Goal: Find specific page/section: Find specific page/section

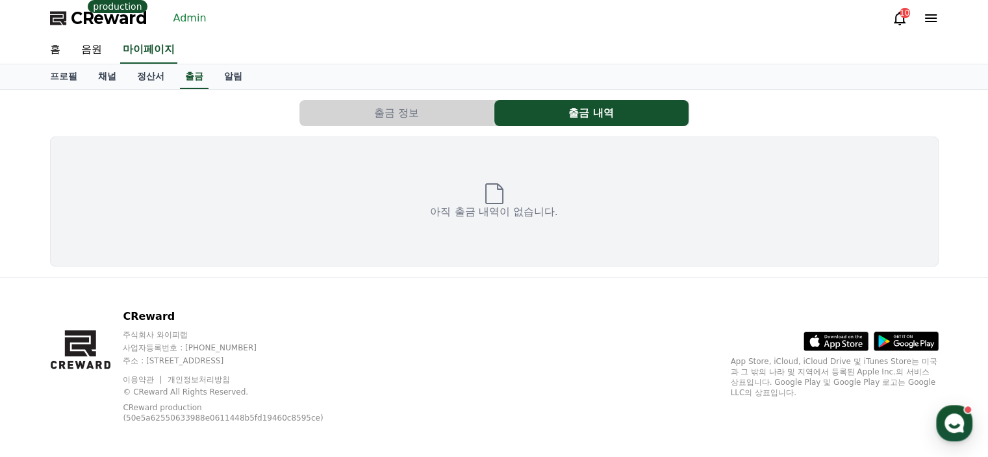
click at [110, 12] on p "production" at bounding box center [117, 6] width 59 height 13
click at [168, 13] on link "Admin" at bounding box center [190, 18] width 44 height 21
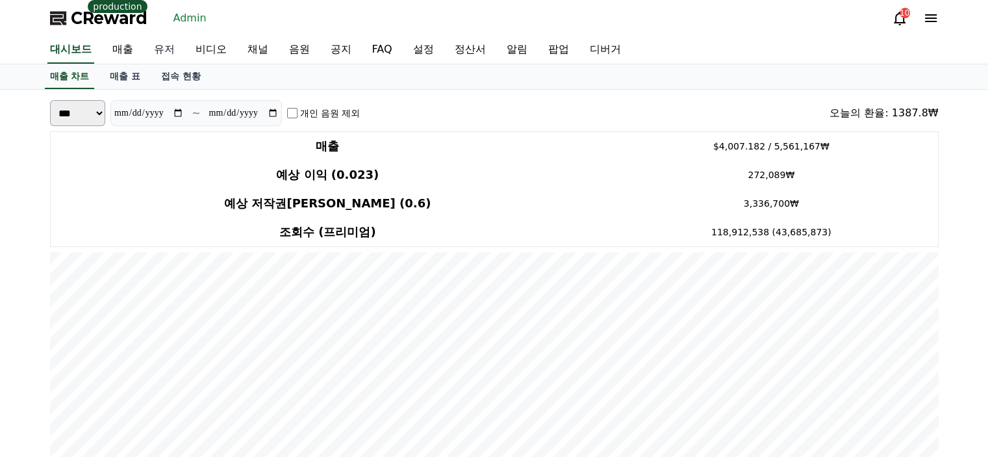
click at [167, 48] on link "유저" at bounding box center [165, 49] width 42 height 27
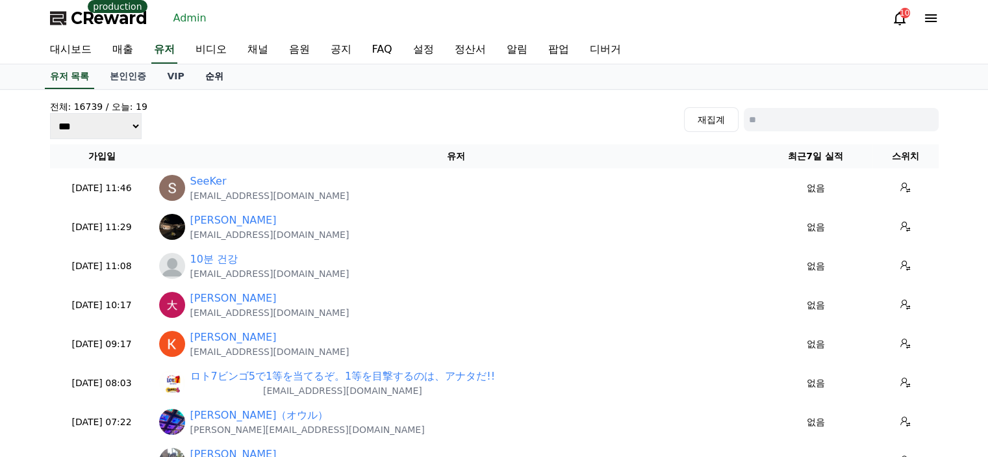
click at [222, 83] on link "순위" at bounding box center [214, 76] width 39 height 25
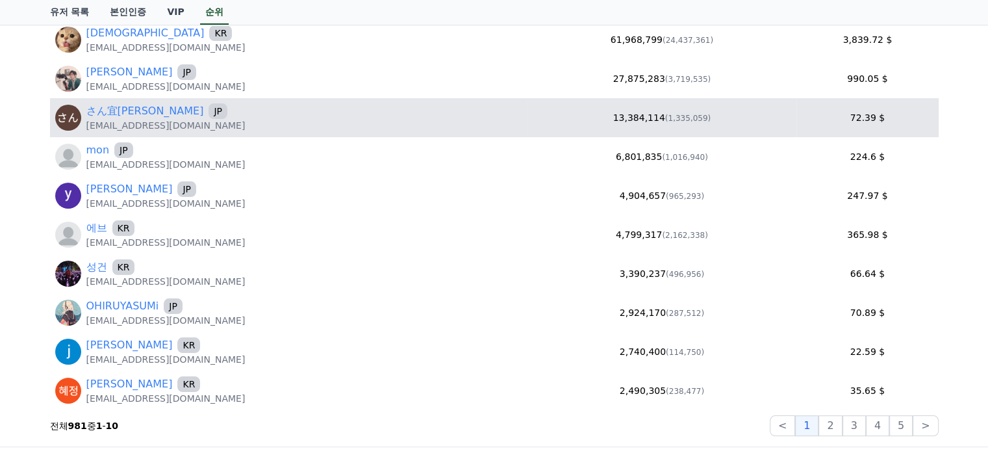
scroll to position [195, 0]
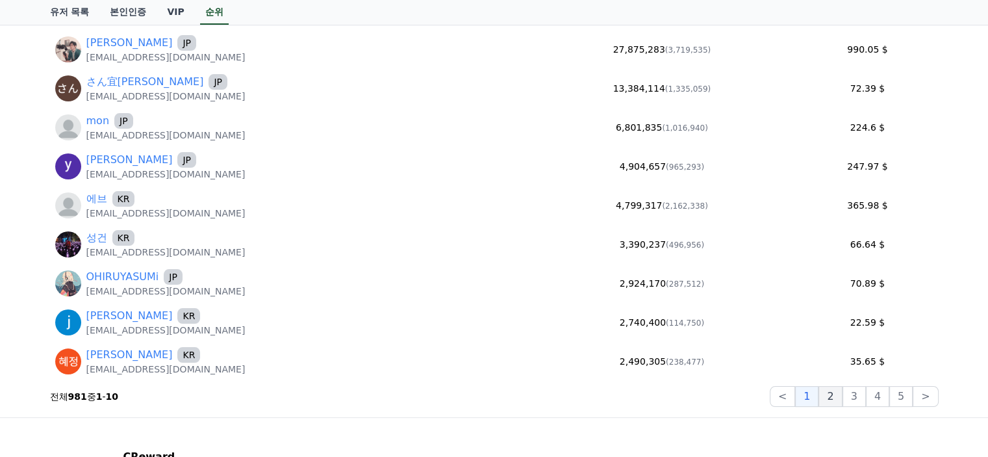
click at [843, 402] on button "2" at bounding box center [854, 396] width 23 height 21
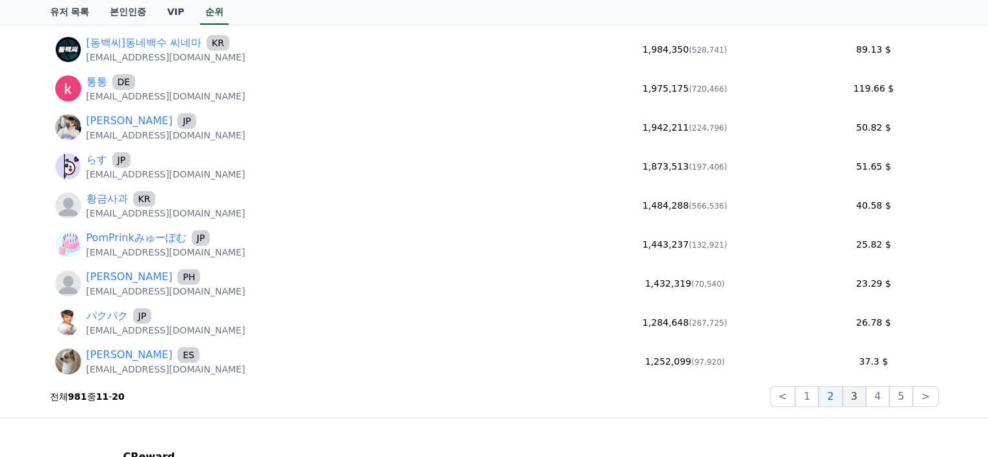
click at [889, 400] on button "3" at bounding box center [900, 396] width 23 height 21
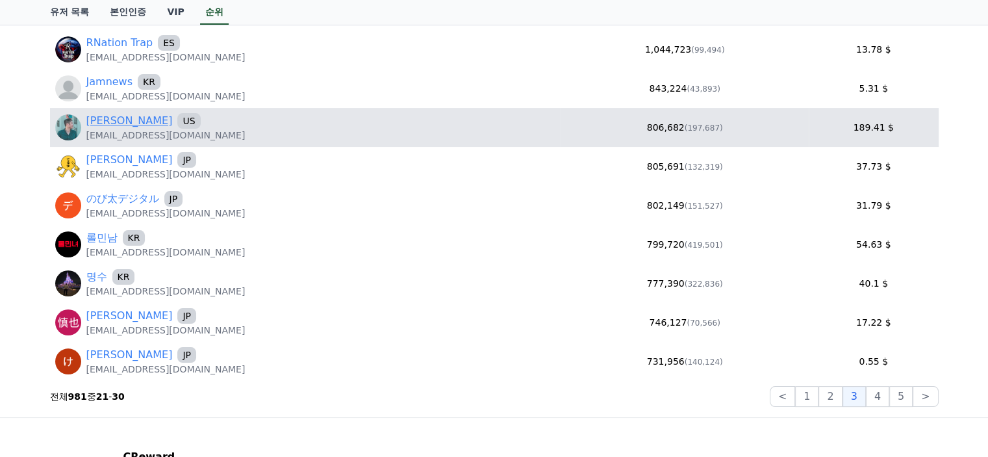
click at [104, 123] on link "[PERSON_NAME]" at bounding box center [129, 121] width 86 height 16
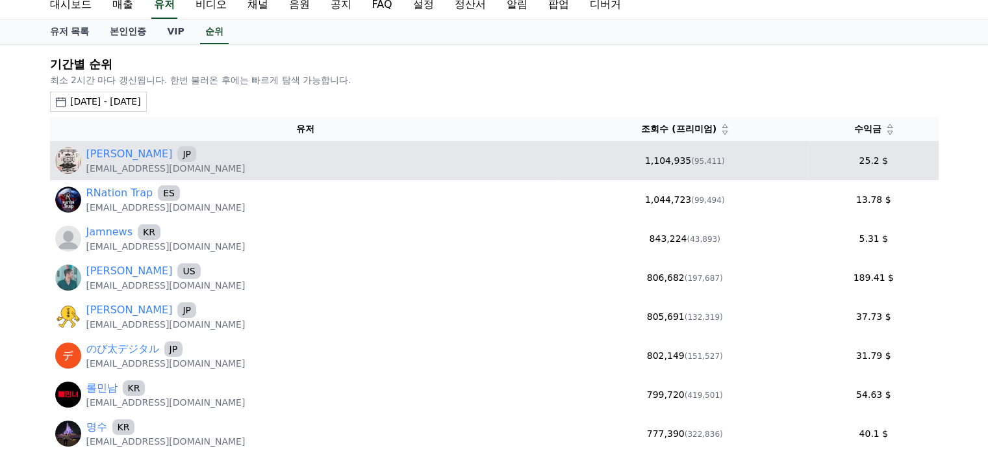
scroll to position [0, 0]
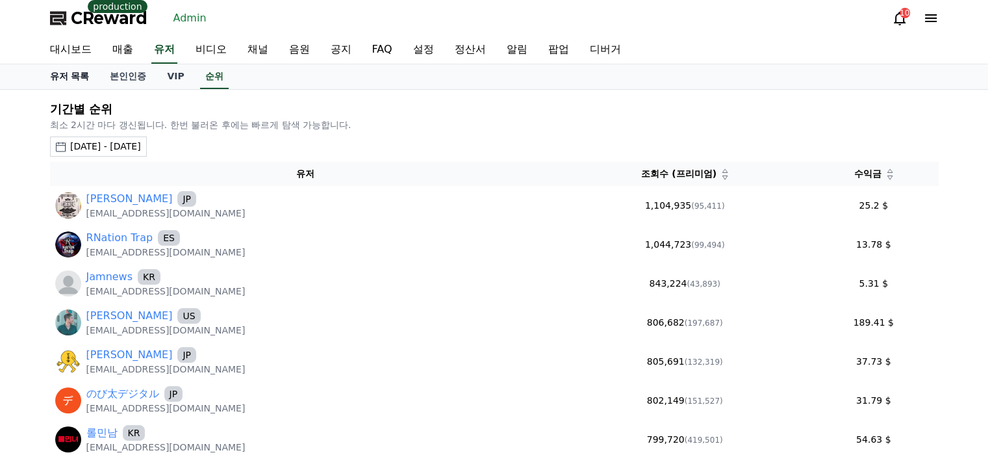
click at [68, 73] on link "유저 목록" at bounding box center [70, 76] width 60 height 25
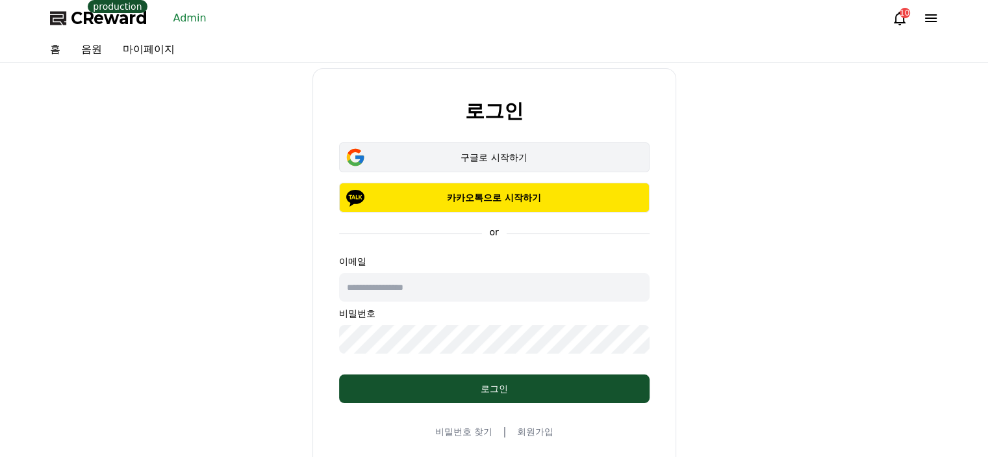
click at [439, 153] on div "구글로 시작하기" at bounding box center [494, 157] width 273 height 13
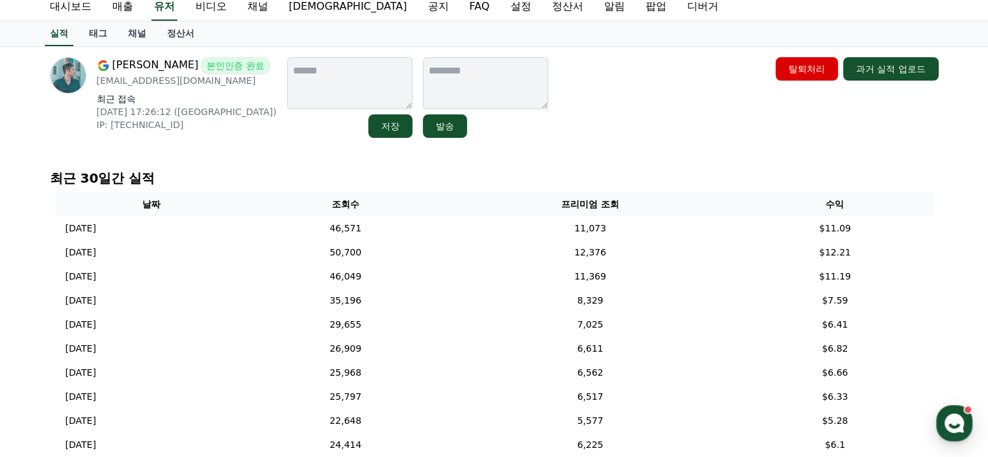
scroll to position [65, 0]
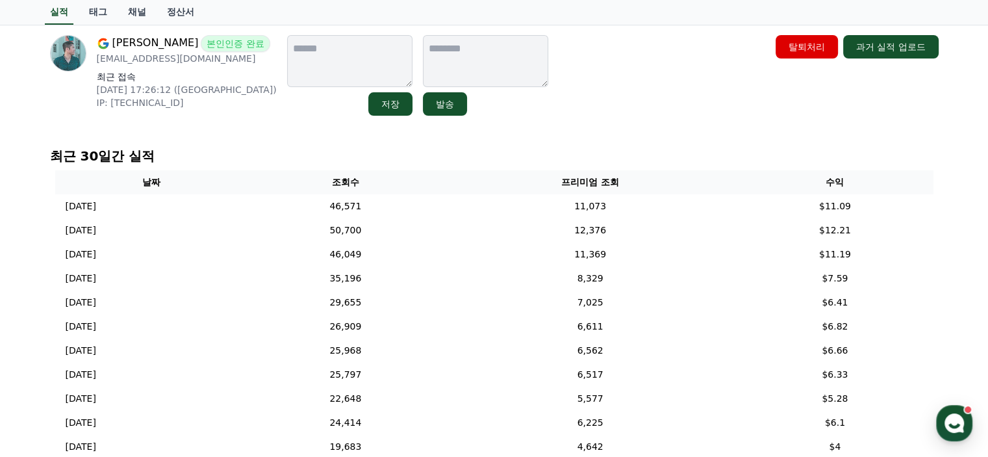
click at [172, 19] on link "정산서" at bounding box center [181, 12] width 48 height 25
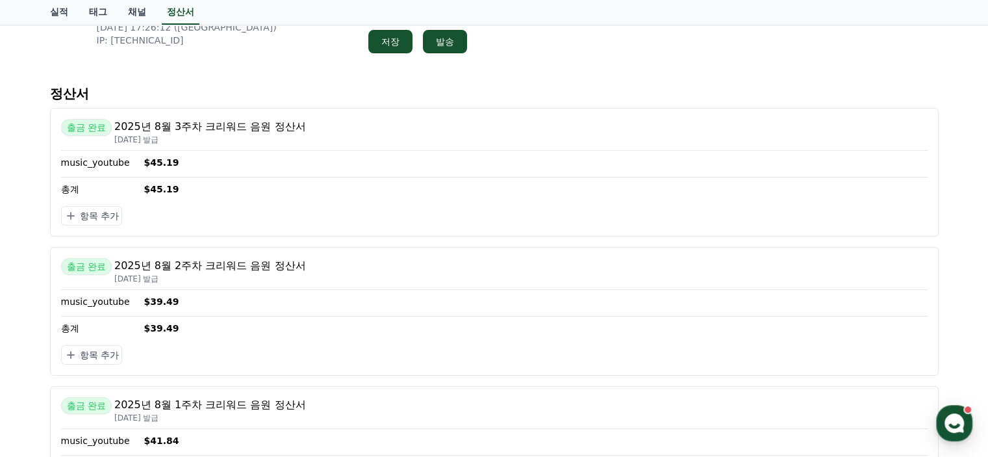
scroll to position [130, 0]
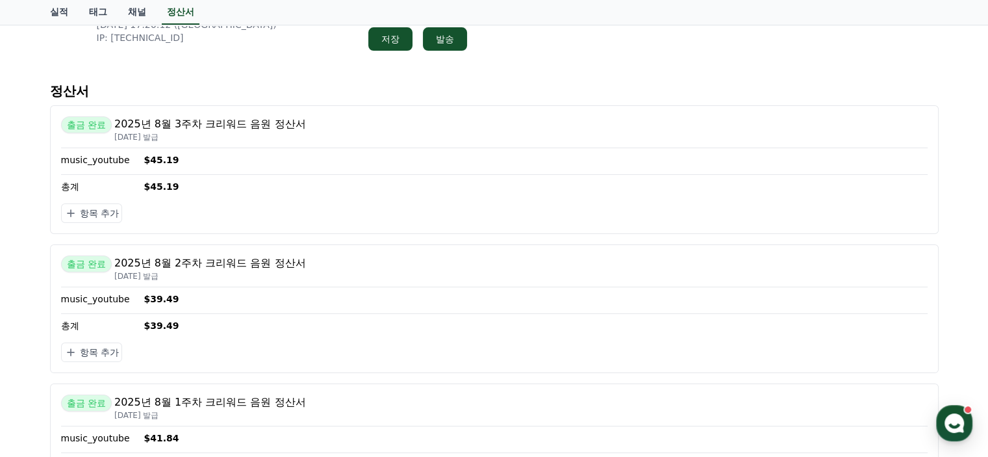
click at [257, 211] on div "항목 추가" at bounding box center [494, 212] width 867 height 19
click at [255, 155] on div "music_youtube $45.19" at bounding box center [494, 159] width 867 height 13
drag, startPoint x: 108, startPoint y: 142, endPoint x: 129, endPoint y: 139, distance: 21.0
click at [109, 142] on div "출금 완료 2025년 8월 3주차 크리워드 음원 정산서 2025-08-27 발급 music_youtube $45.19 총계 $45.19 항목 …" at bounding box center [494, 169] width 889 height 129
click at [160, 134] on p "2025-08-27 발급" at bounding box center [210, 137] width 192 height 10
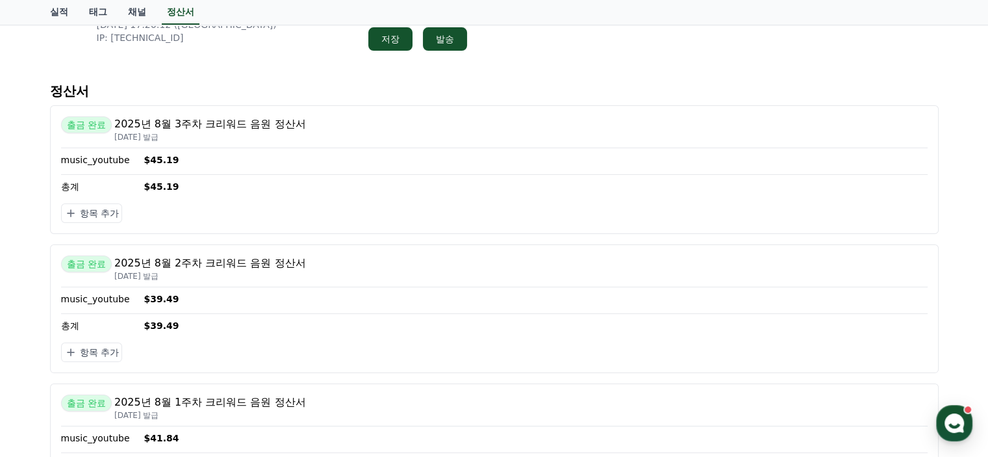
click at [185, 128] on p "2025년 8월 3주차 크리워드 음원 정산서" at bounding box center [210, 124] width 192 height 16
click at [200, 151] on div "출금 완료 2025년 8월 3주차 크리워드 음원 정산서 2025-08-27 발급 music_youtube $45.19 총계 $45.19 항목 …" at bounding box center [494, 169] width 889 height 129
click at [99, 181] on p "총계" at bounding box center [100, 186] width 78 height 13
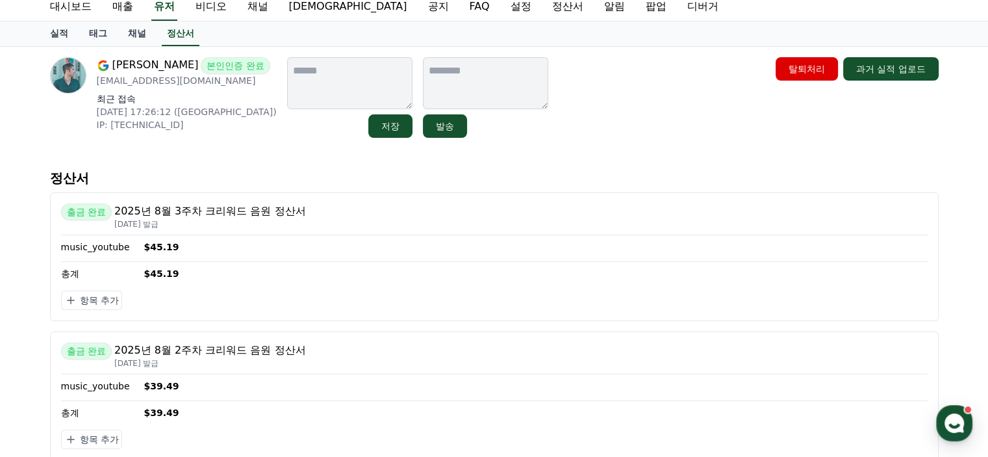
scroll to position [0, 0]
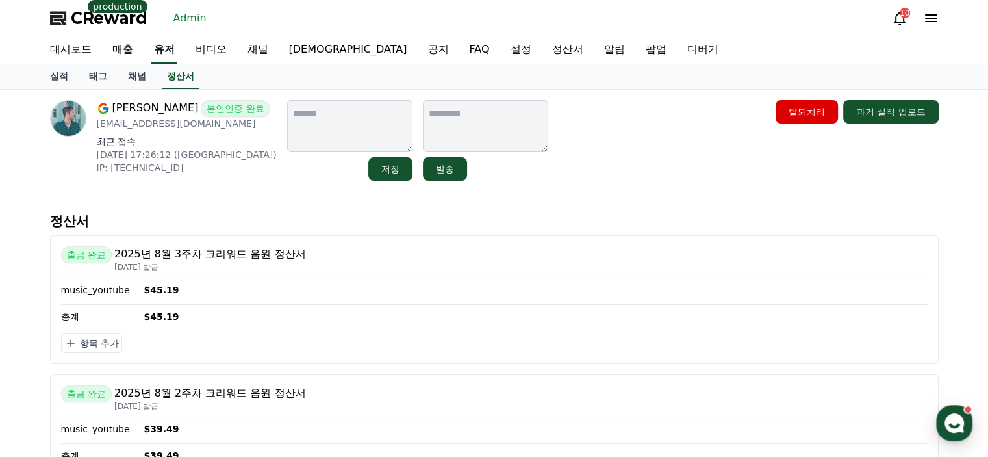
click at [153, 53] on link "유저" at bounding box center [164, 49] width 26 height 27
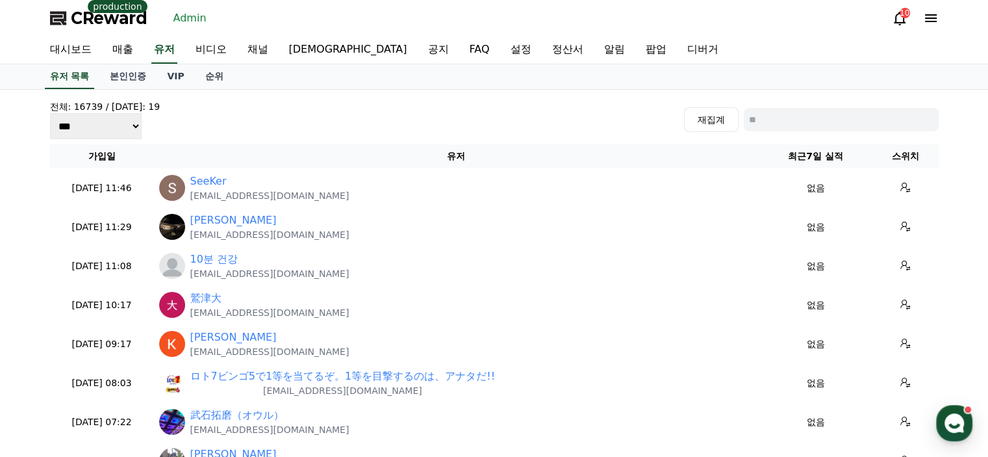
click at [769, 119] on input at bounding box center [841, 119] width 195 height 23
type input "*"
type input "****"
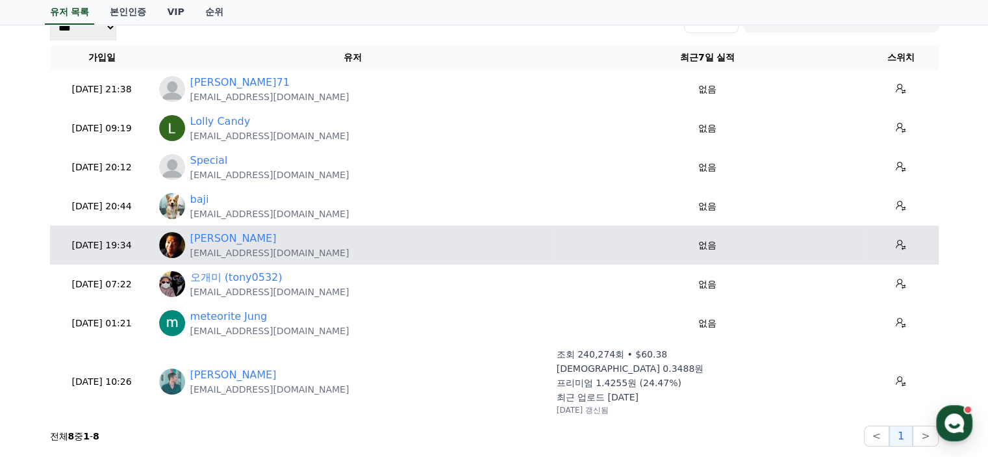
scroll to position [260, 0]
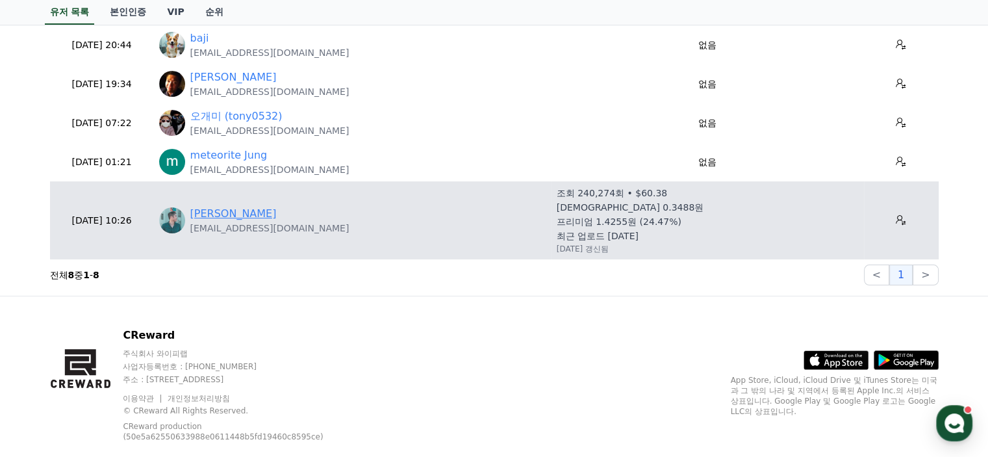
click at [232, 215] on link "[PERSON_NAME]" at bounding box center [233, 214] width 86 height 16
click at [896, 216] on icon at bounding box center [901, 220] width 10 height 10
